Goal: Transaction & Acquisition: Subscribe to service/newsletter

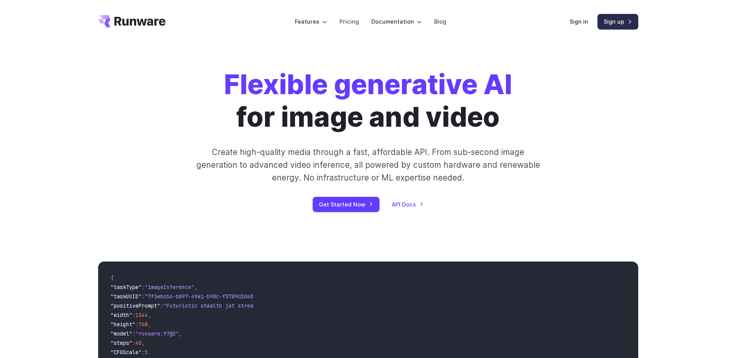
click at [631, 20] on link "Sign up" at bounding box center [617, 21] width 41 height 15
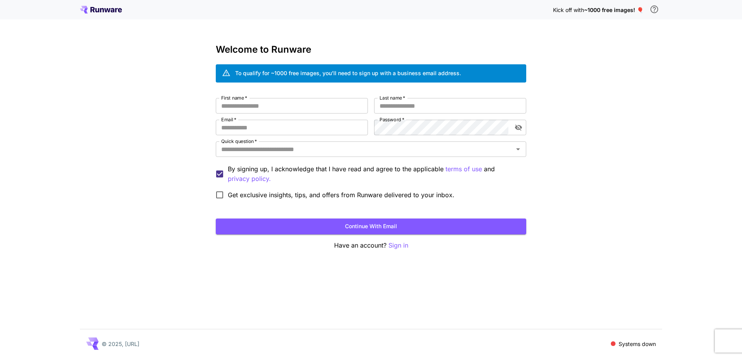
click at [479, 25] on div "Kick off with ~1000 free images! 🎈 Welcome to Runware To qualify for ~1000 free…" at bounding box center [371, 179] width 742 height 358
click at [88, 54] on div "Kick off with ~1000 free images! 🎈 Welcome to Runware To qualify for ~1000 free…" at bounding box center [371, 179] width 742 height 358
